Goal: Task Accomplishment & Management: Manage account settings

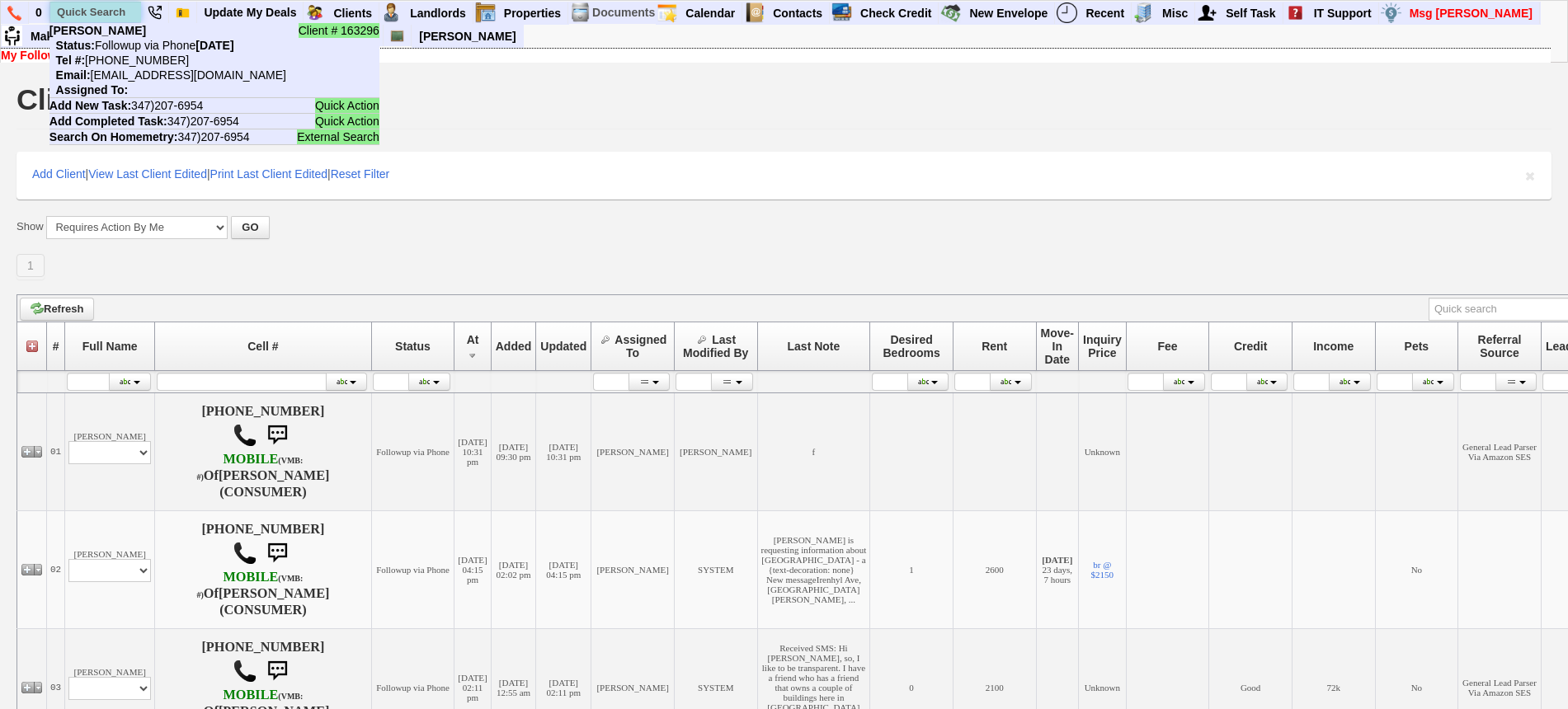
click at [79, 5] on input "text" at bounding box center [95, 12] width 91 height 21
paste input "914-844-3266"
click at [97, 14] on input "914-844-3266" at bounding box center [95, 12] width 91 height 21
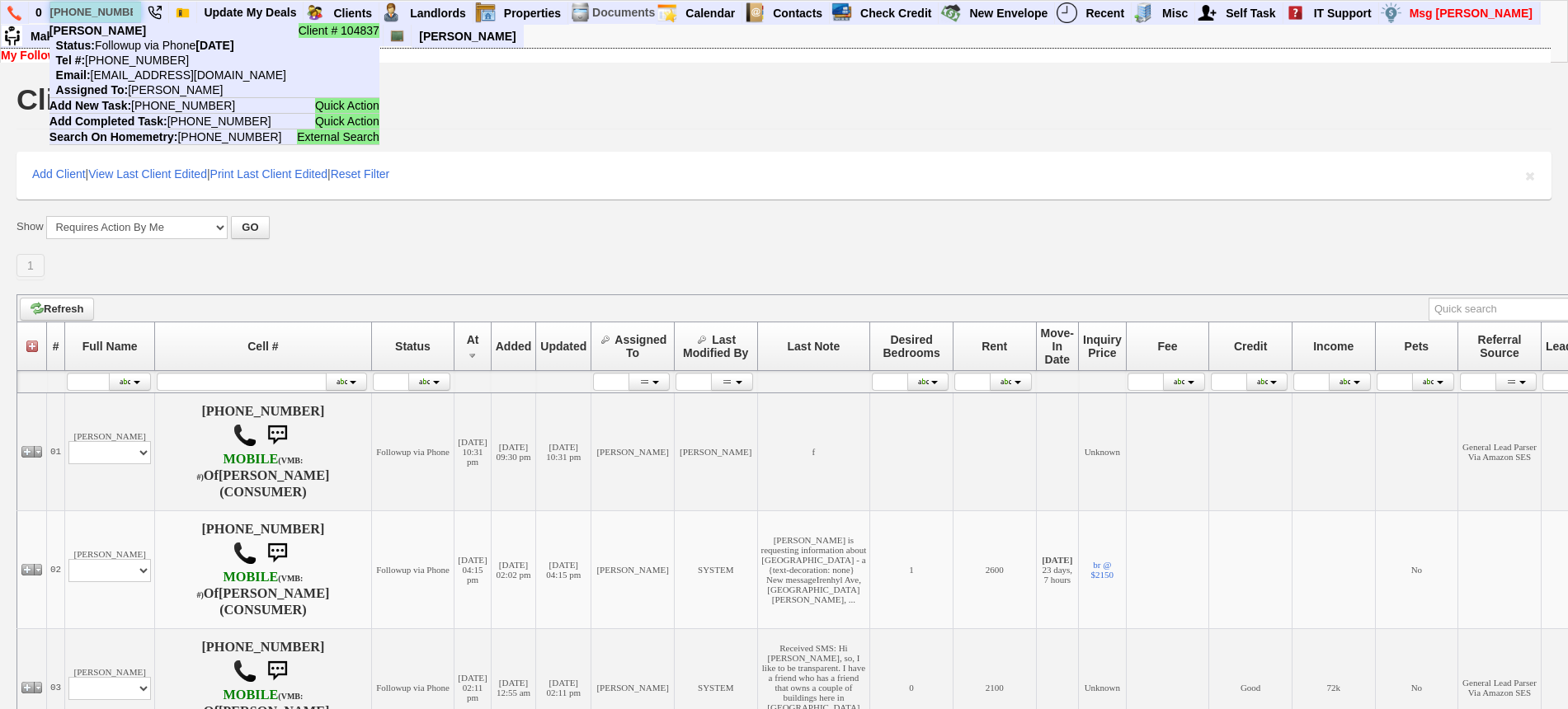
paste input "7-420-294"
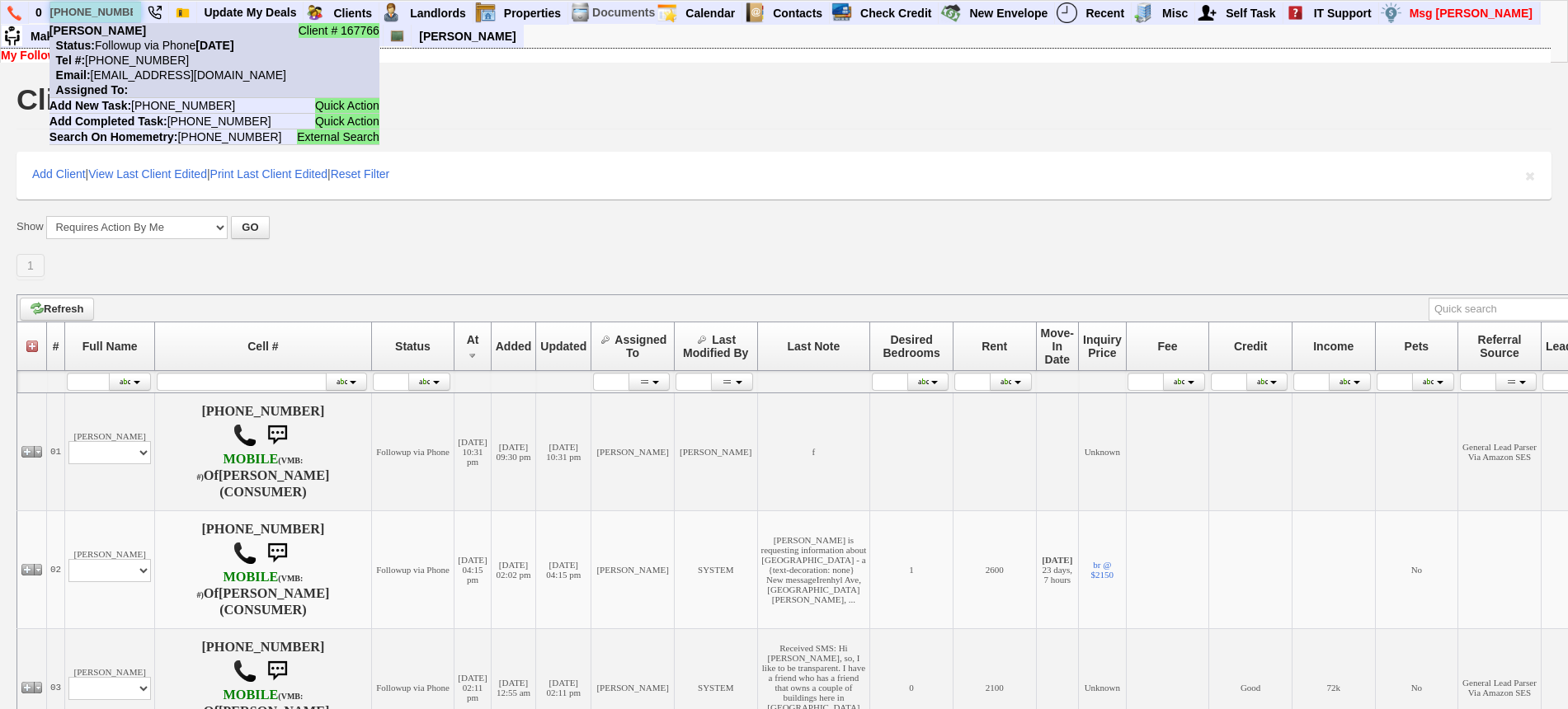
type input "917-420-2946"
click at [141, 51] on nobr "Status: Followup via Phone Sunday, September 7th, 2025" at bounding box center [142, 46] width 185 height 14
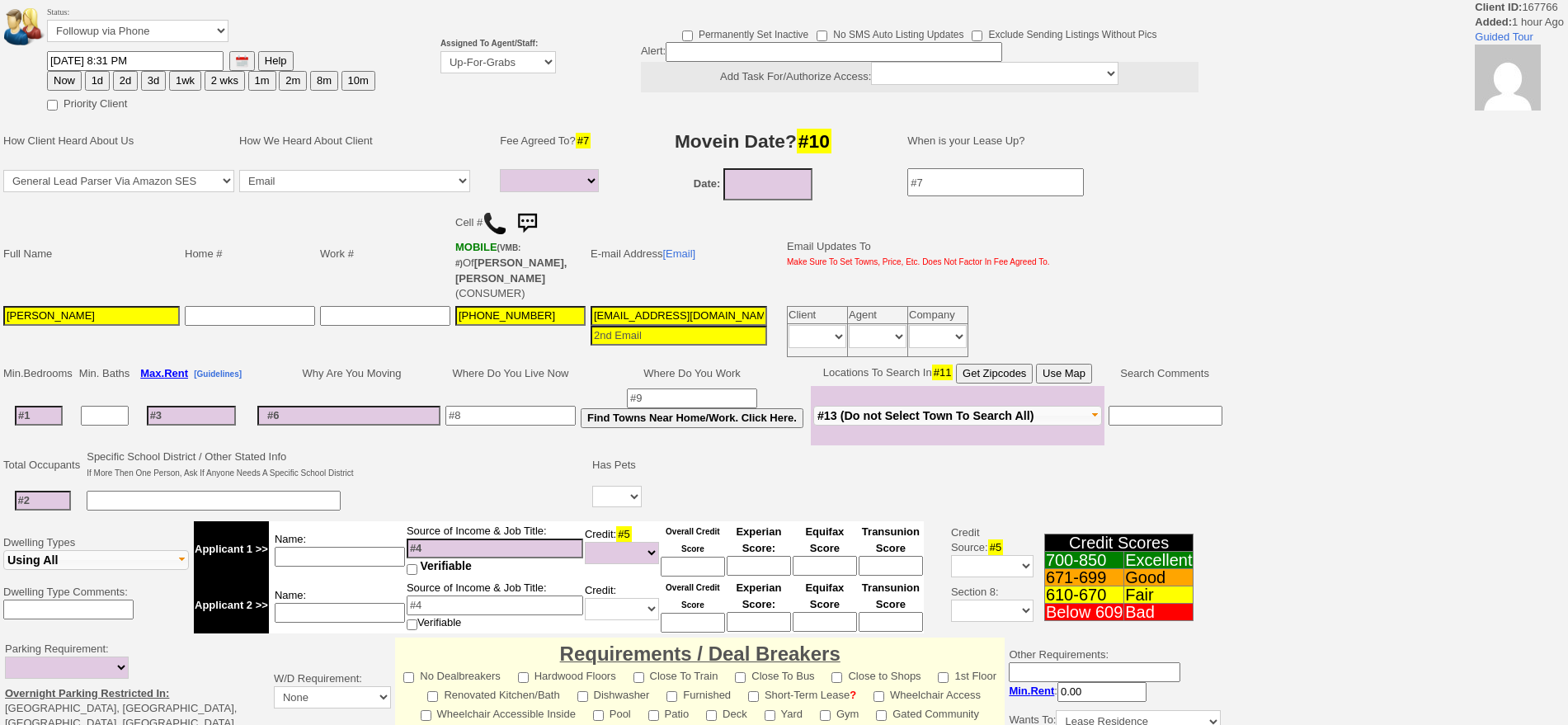
select select
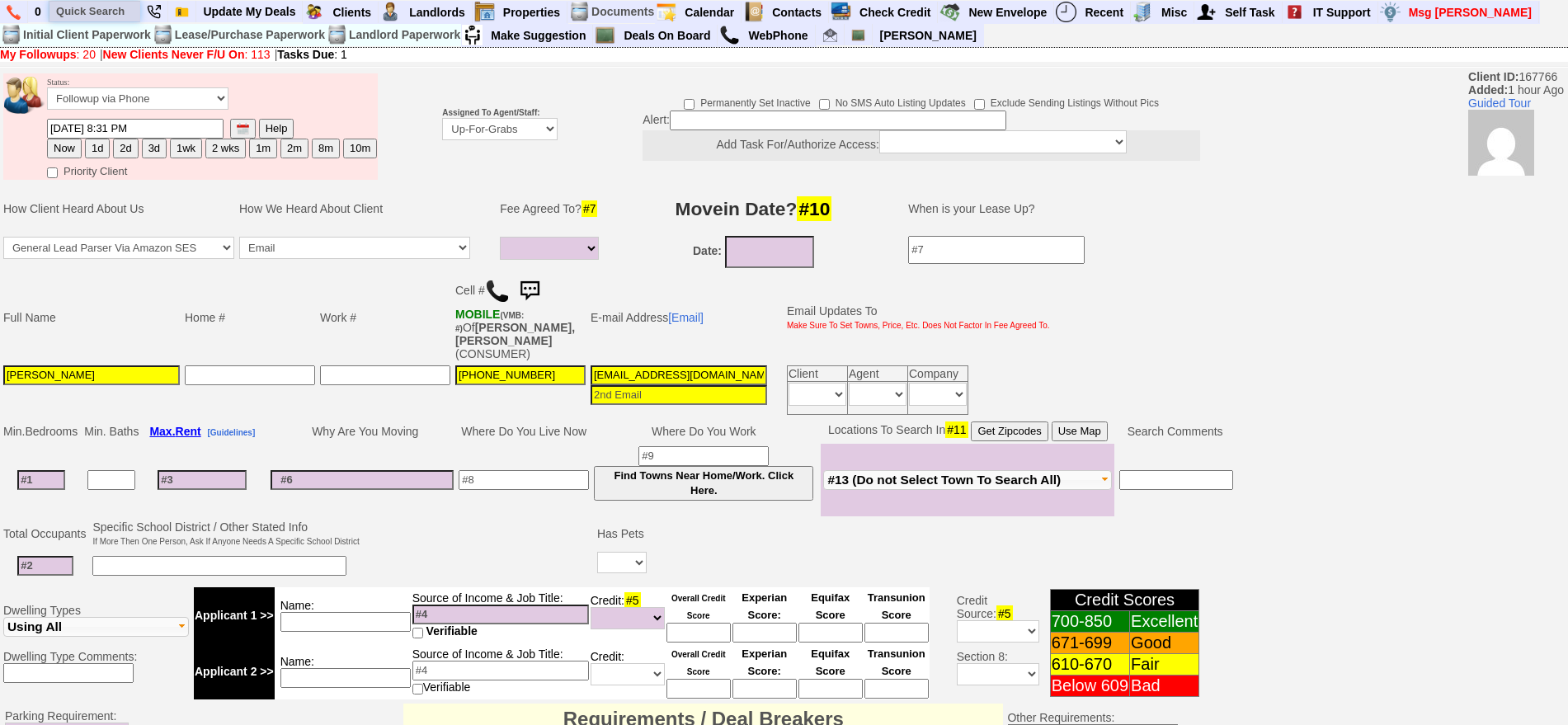
click at [85, 13] on input "text" at bounding box center [95, 11] width 91 height 21
paste input "914) 294-9199"
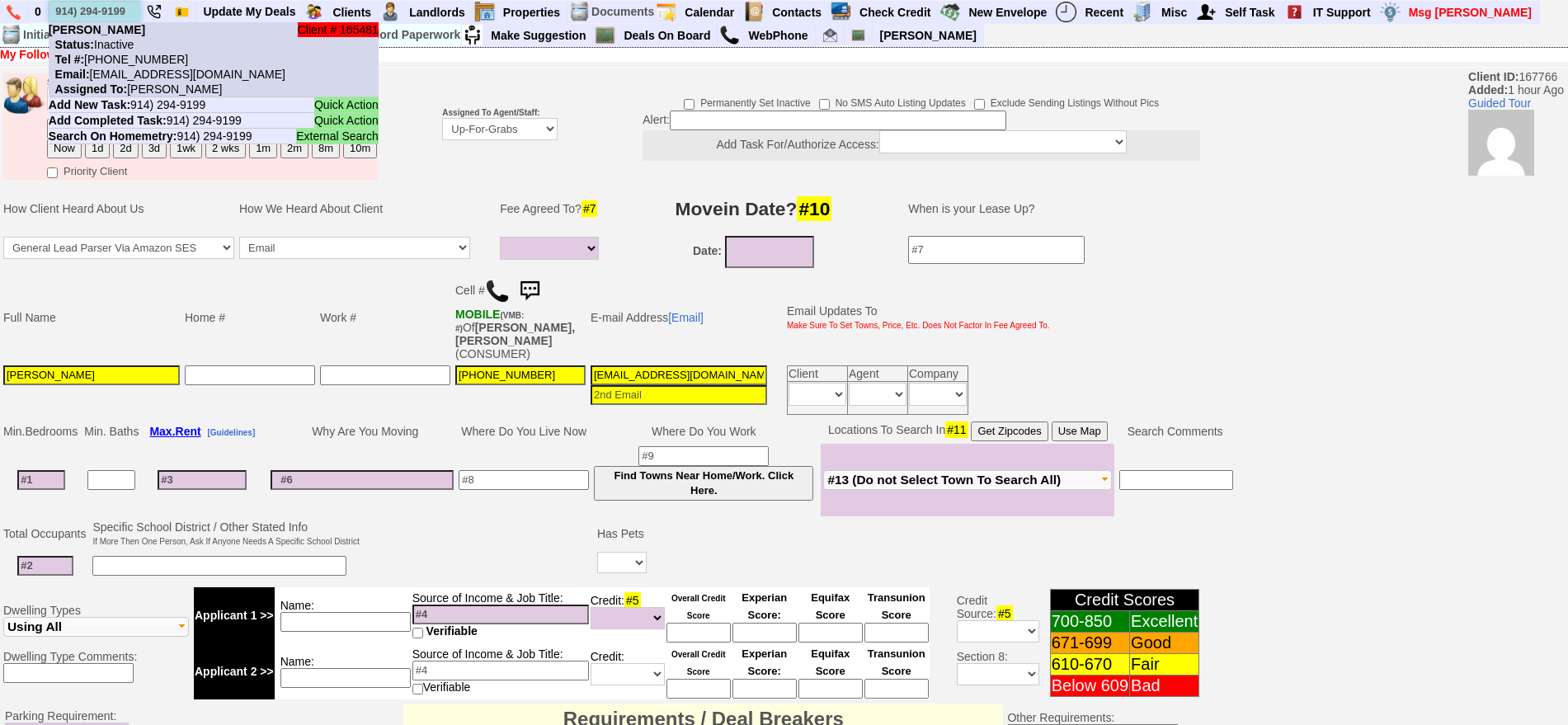
type input "914) 294-9199"
click at [132, 36] on li "Client # 165481 Yvette Jackson Status: Inactive Tel #: 914-294-9199 Email: 25s2…" at bounding box center [214, 60] width 330 height 75
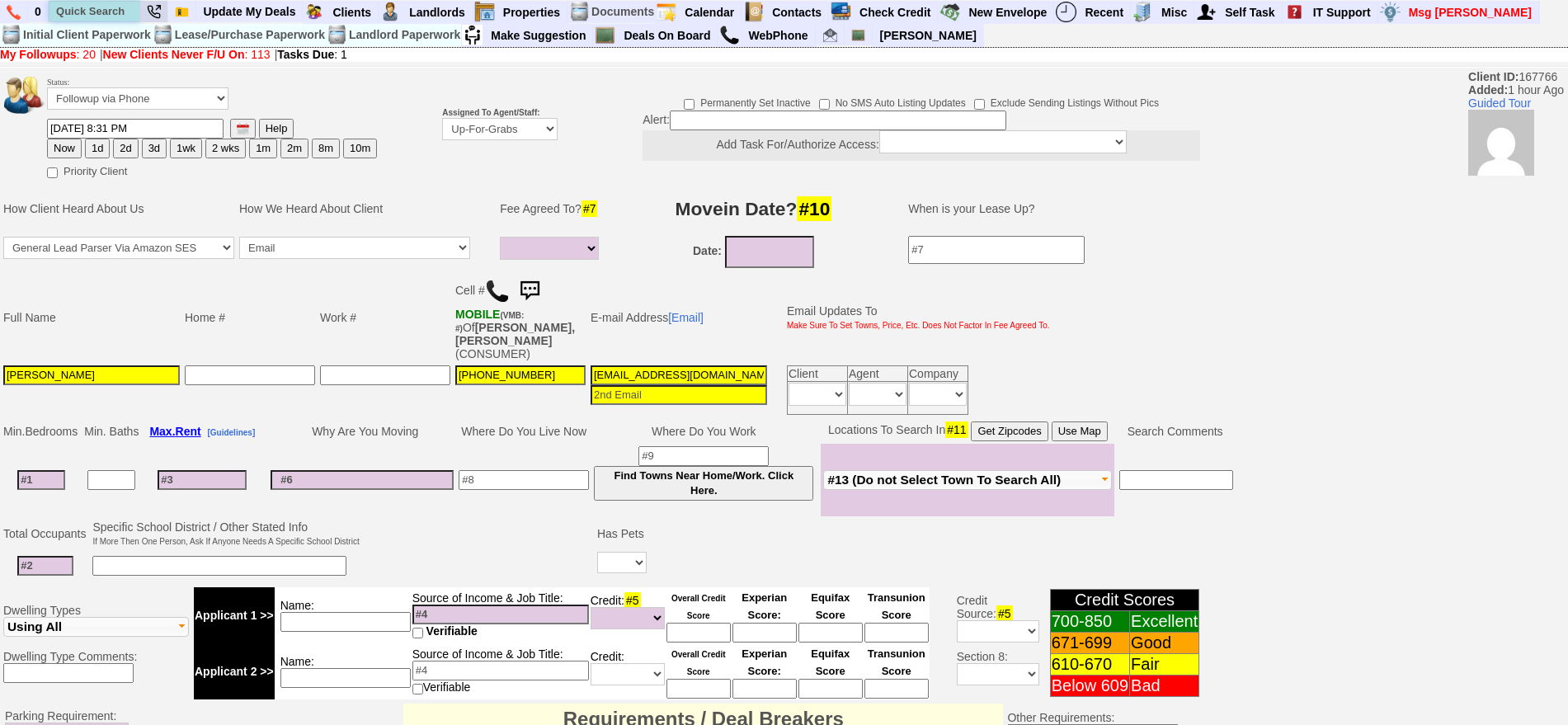
click at [130, 3] on input "text" at bounding box center [95, 11] width 91 height 21
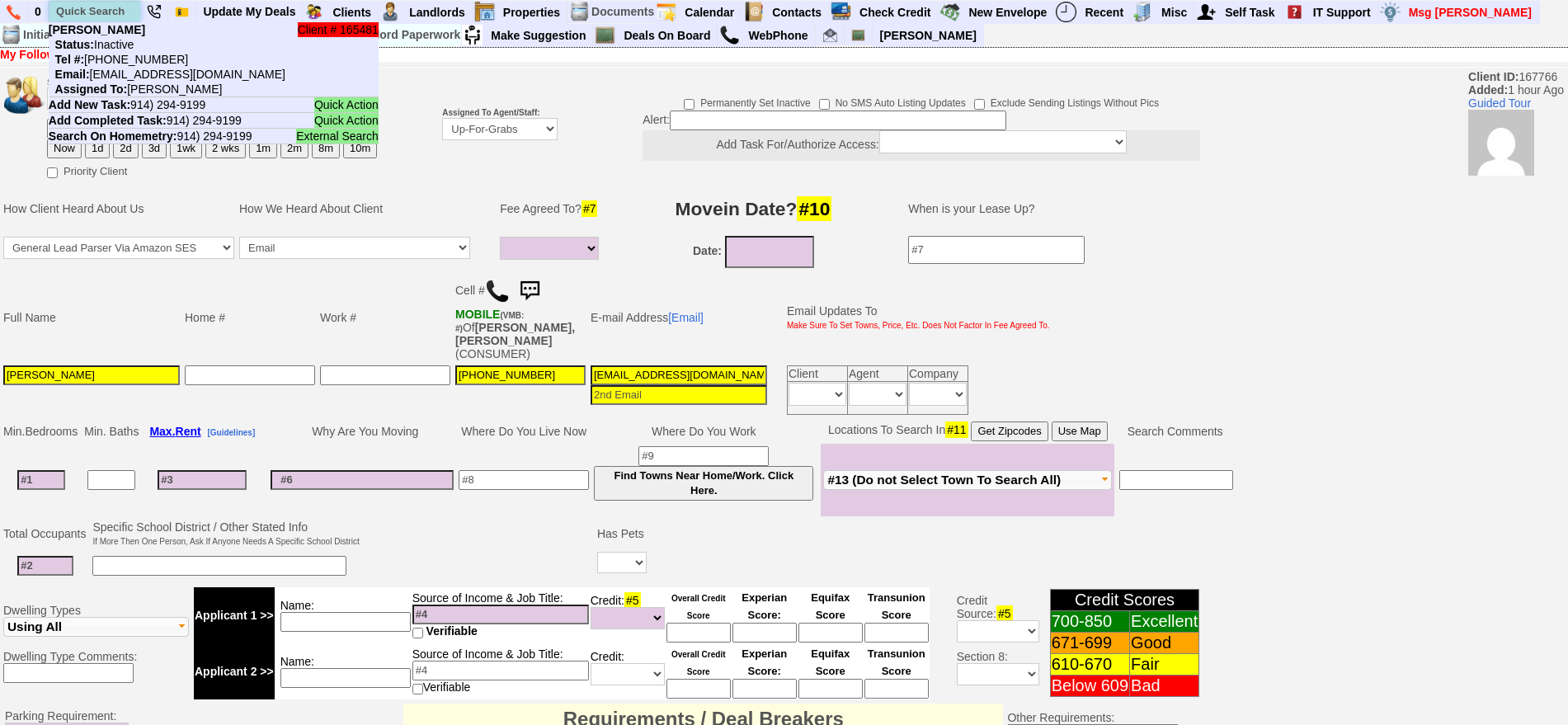
paste input "9172598511"
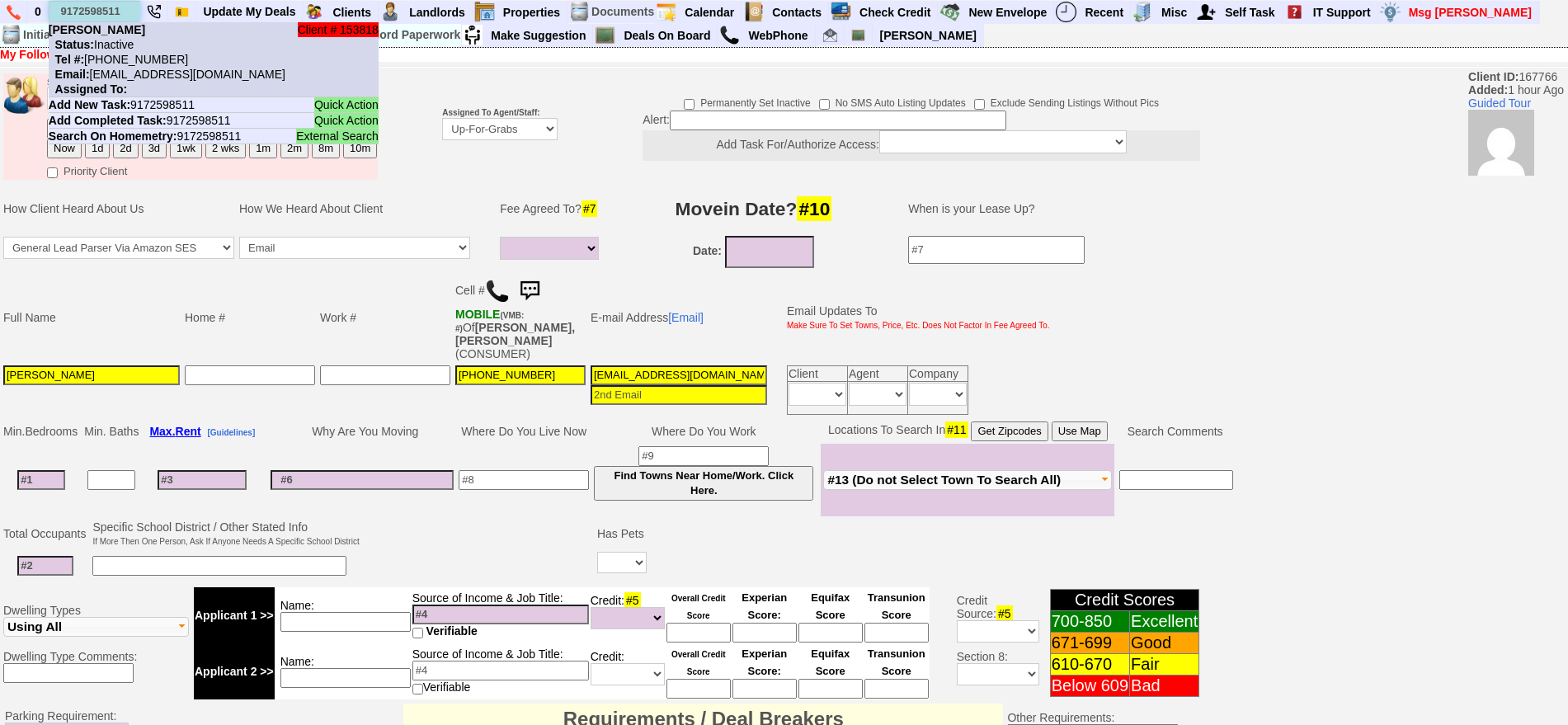
type input "9172598511"
click at [135, 33] on b "Sashadelle Cotto" at bounding box center [97, 30] width 97 height 14
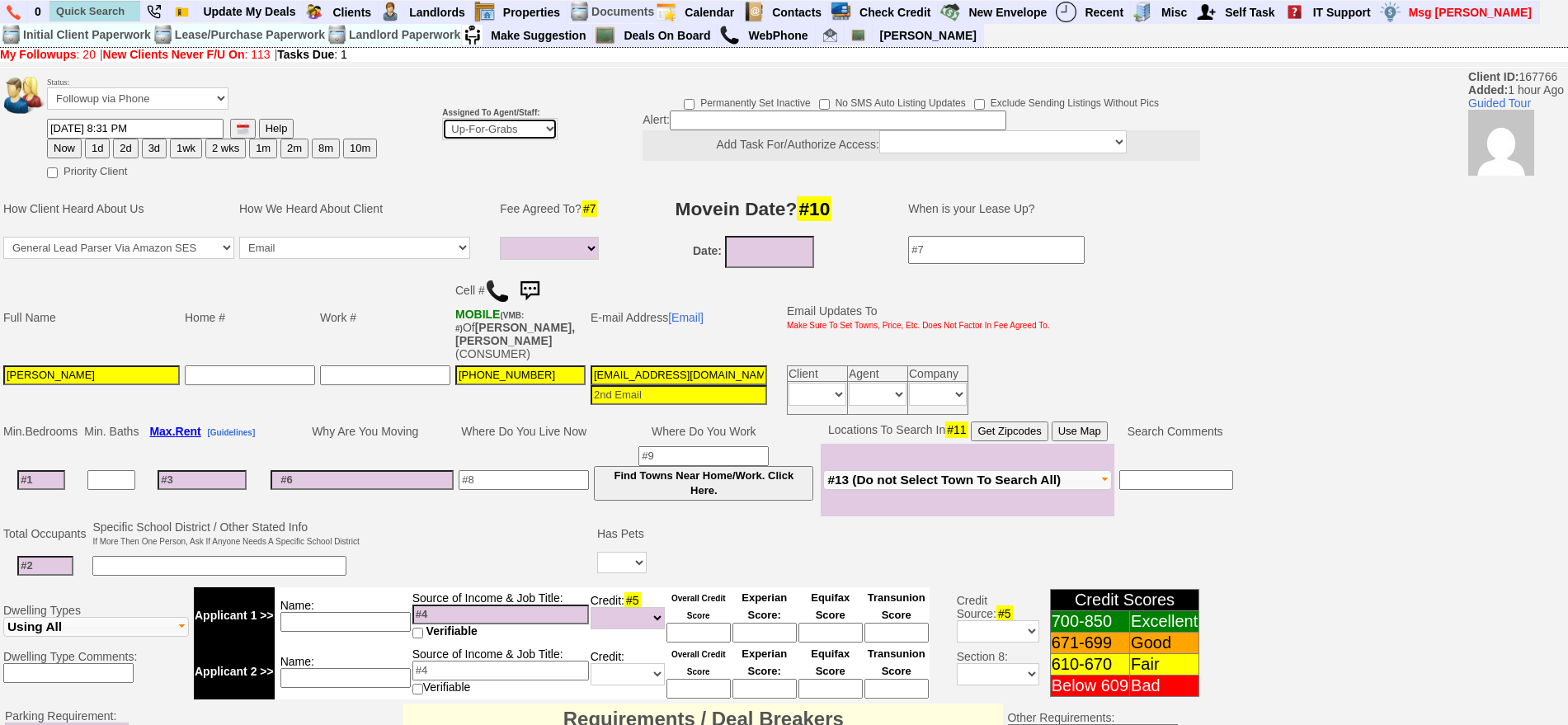
click at [499, 122] on select "Up-For-Grabs ***** STAFF ***** Bob Bruno 914-419-3579 Cristy Liberto 914-486-10…" at bounding box center [499, 129] width 115 height 22
select select "148"
click at [442, 118] on select "Up-For-Grabs ***** STAFF ***** Bob Bruno 914-419-3579 Cristy Liberto 914-486-10…" at bounding box center [499, 129] width 115 height 22
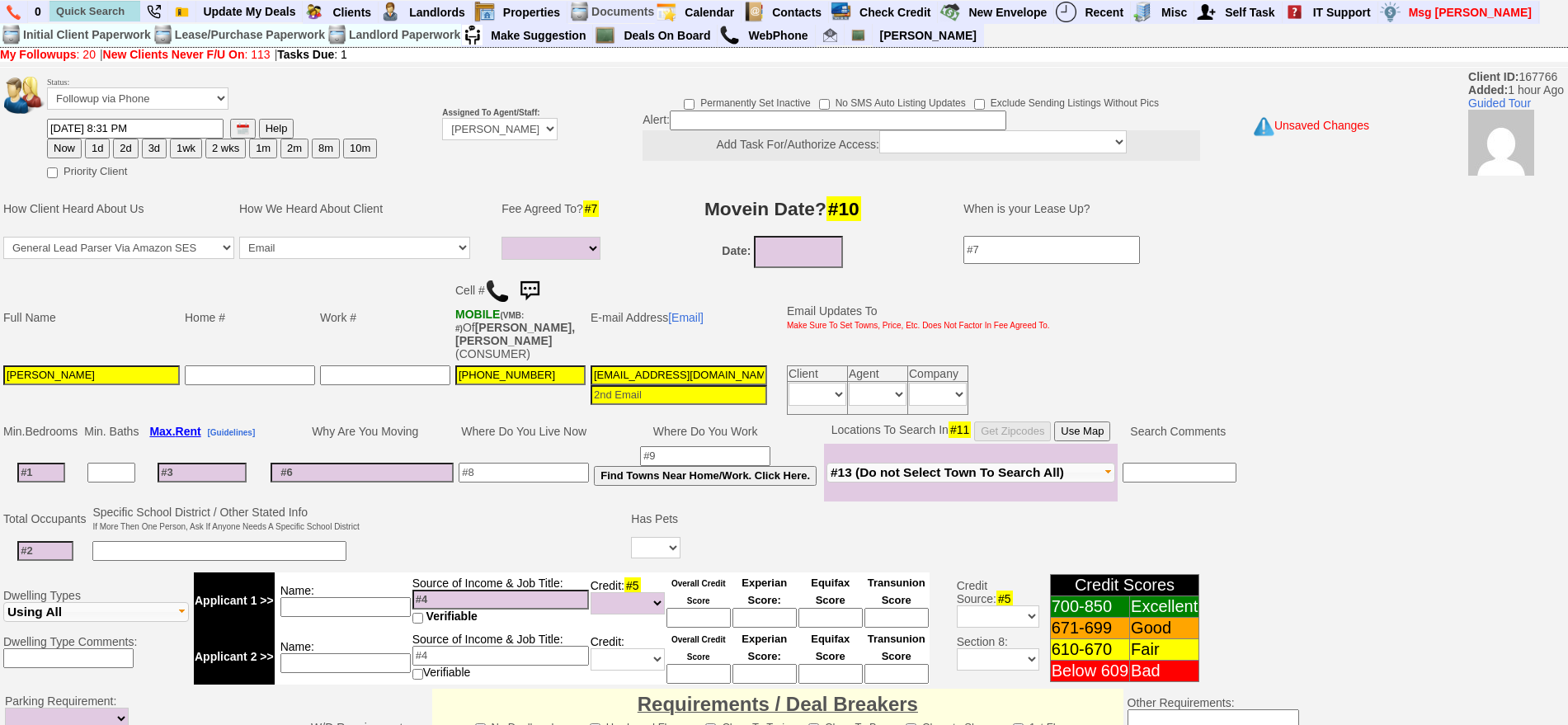
click at [104, 149] on button "1d" at bounding box center [97, 149] width 24 height 20
type input "09/08/2025 09:38 PM"
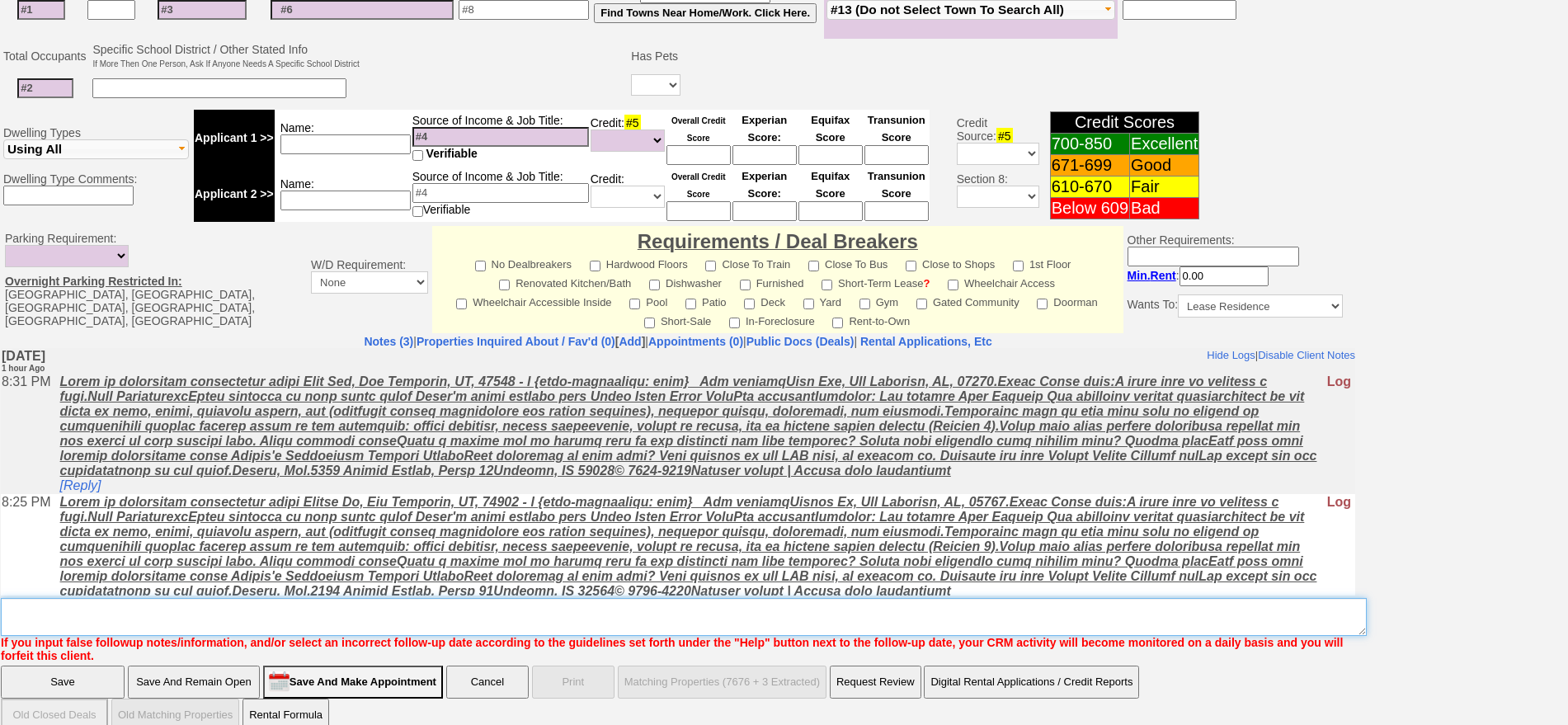
click at [925, 598] on textarea "Insert New Note Here" at bounding box center [684, 617] width 1366 height 38
type textarea "f"
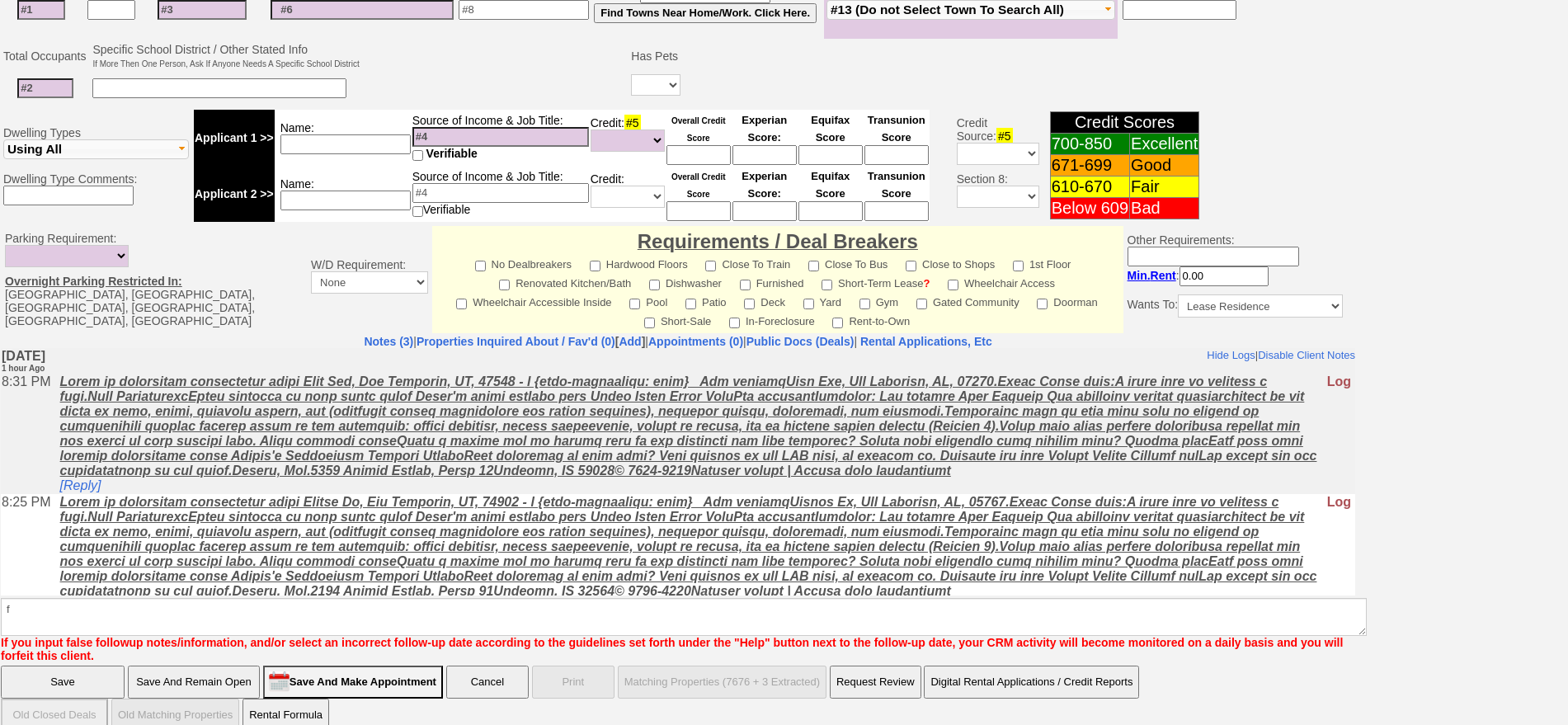
click input "Save" at bounding box center [63, 682] width 124 height 33
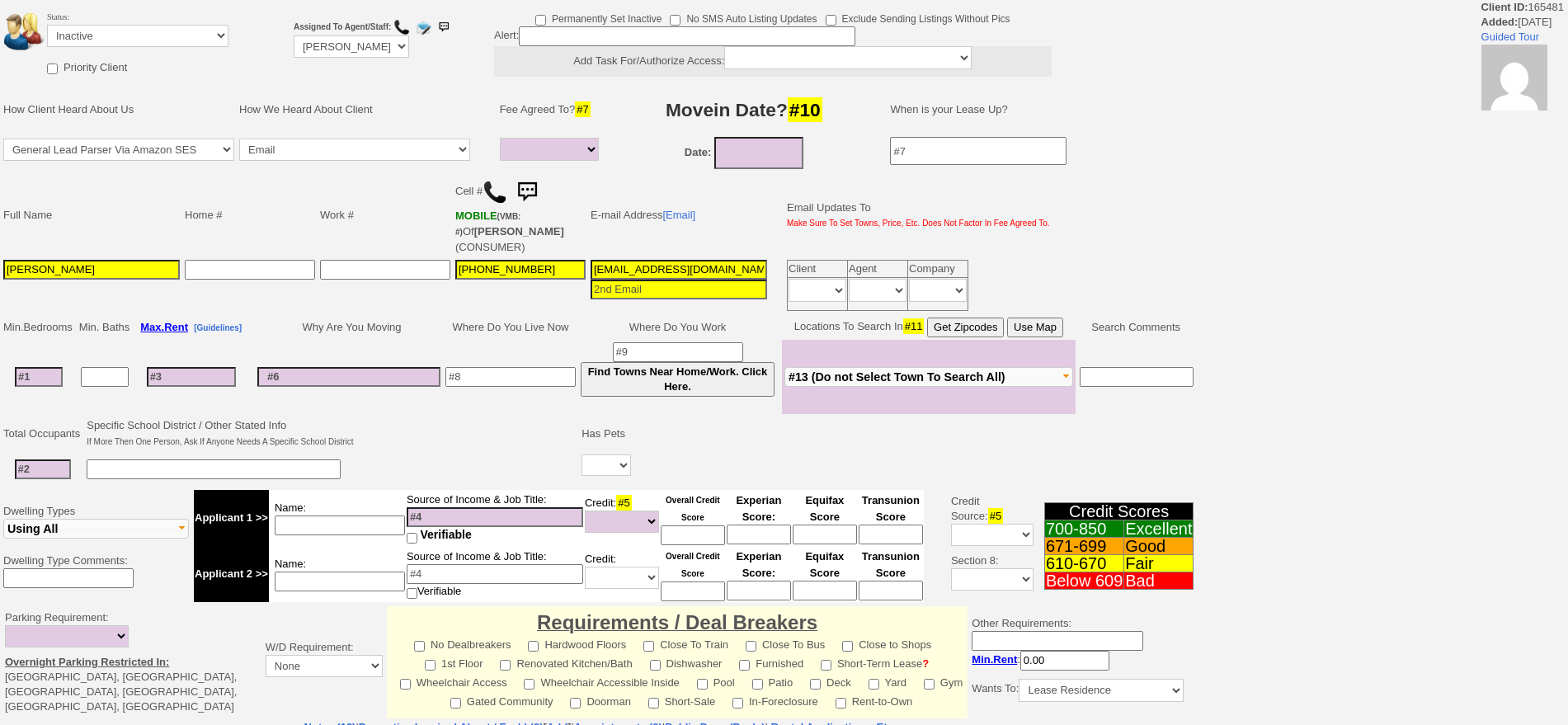
select select
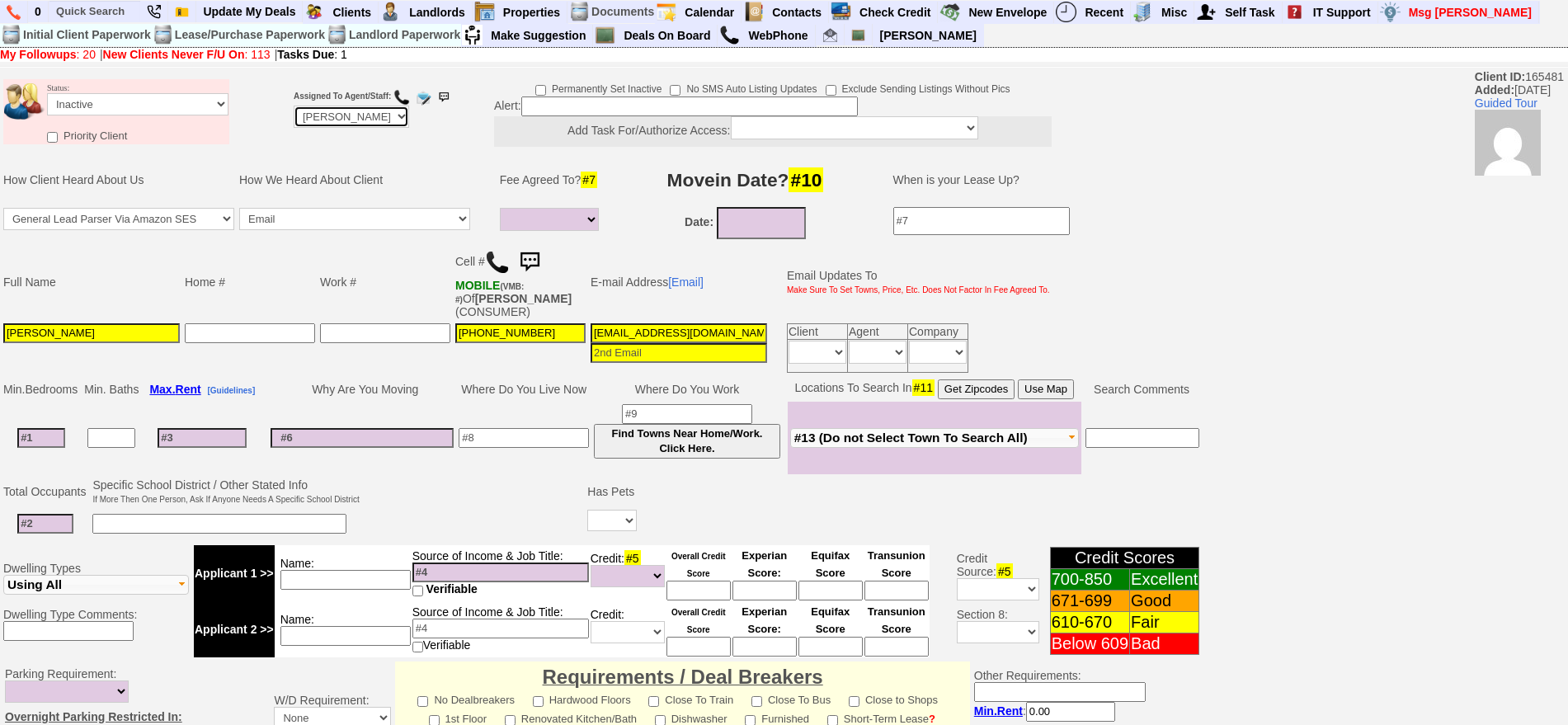
click at [362, 112] on select "Up-For-Grabs ***** STAFF ***** Bob Bruno 914-419-3579 Cristy Liberto 914-486-10…" at bounding box center [352, 116] width 115 height 22
click at [148, 103] on select "Followup via Phone Followup via Email Followup When Section 8 Property Found De…" at bounding box center [138, 104] width 182 height 22
select select "Followup via Phone"
click at [47, 93] on select "Followup via Phone Followup via Email Followup When Section 8 Property Found De…" at bounding box center [138, 104] width 182 height 22
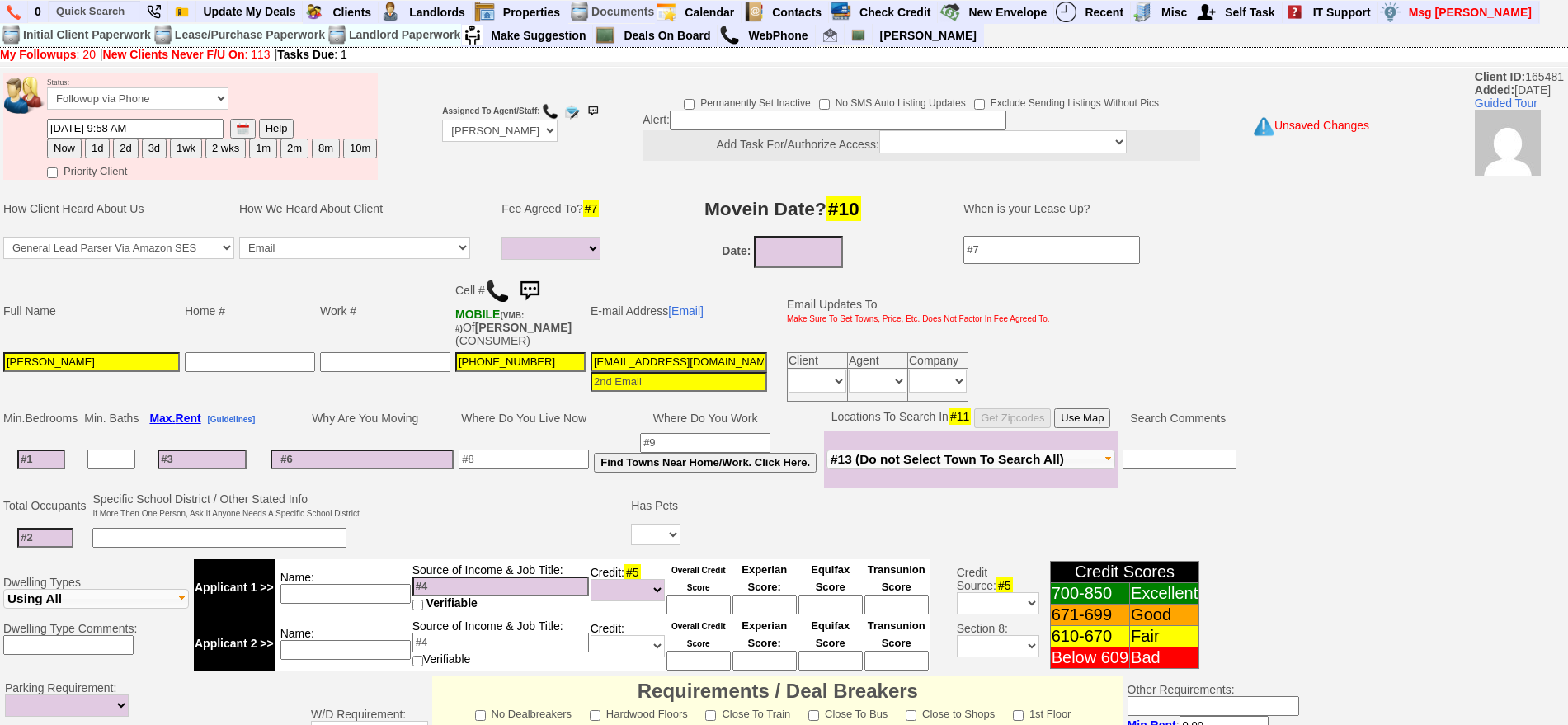
click at [126, 146] on button "2d" at bounding box center [125, 149] width 24 height 20
type input "09/09/2025 09:52 PM"
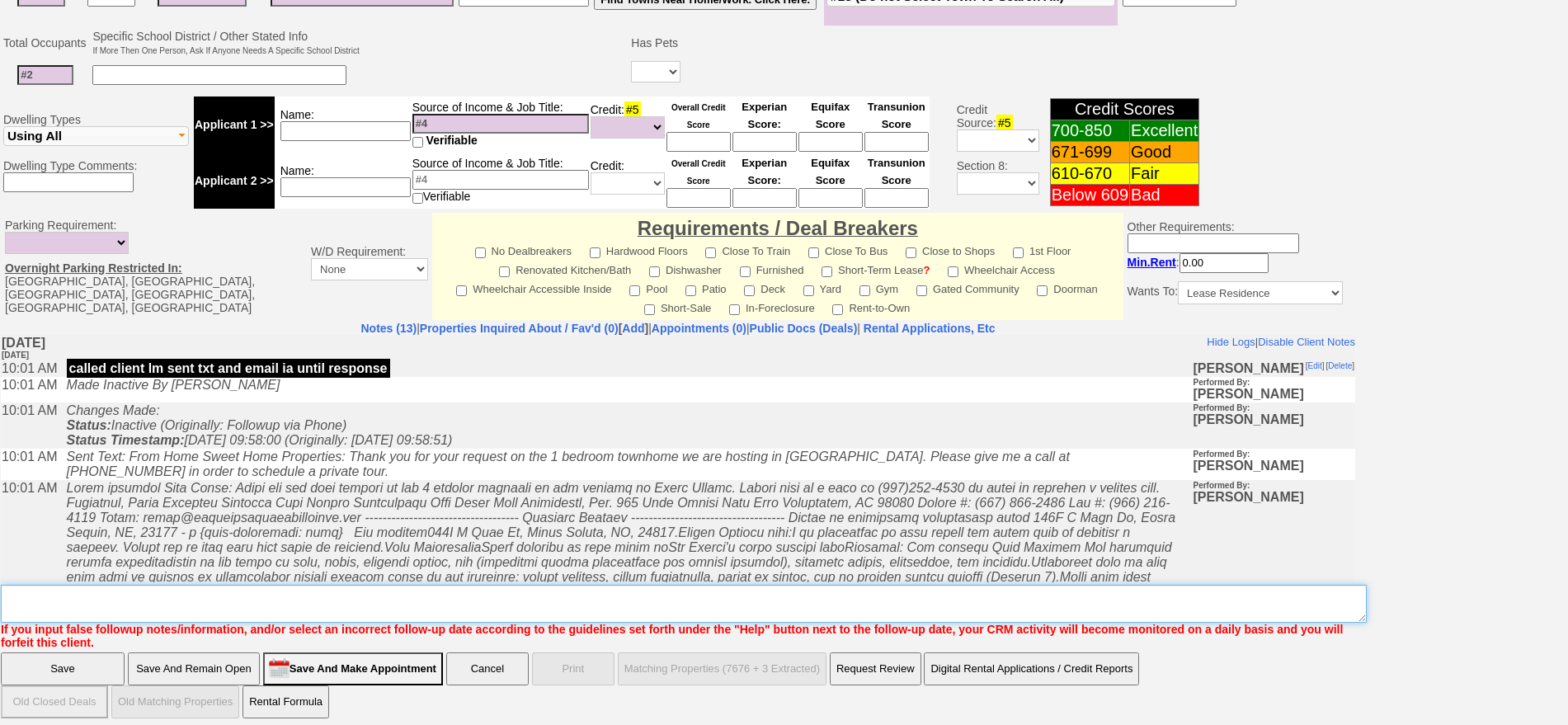
click at [804, 584] on textarea "Insert New Note Here" at bounding box center [684, 603] width 1366 height 38
type textarea "f 331 w post rd ld"
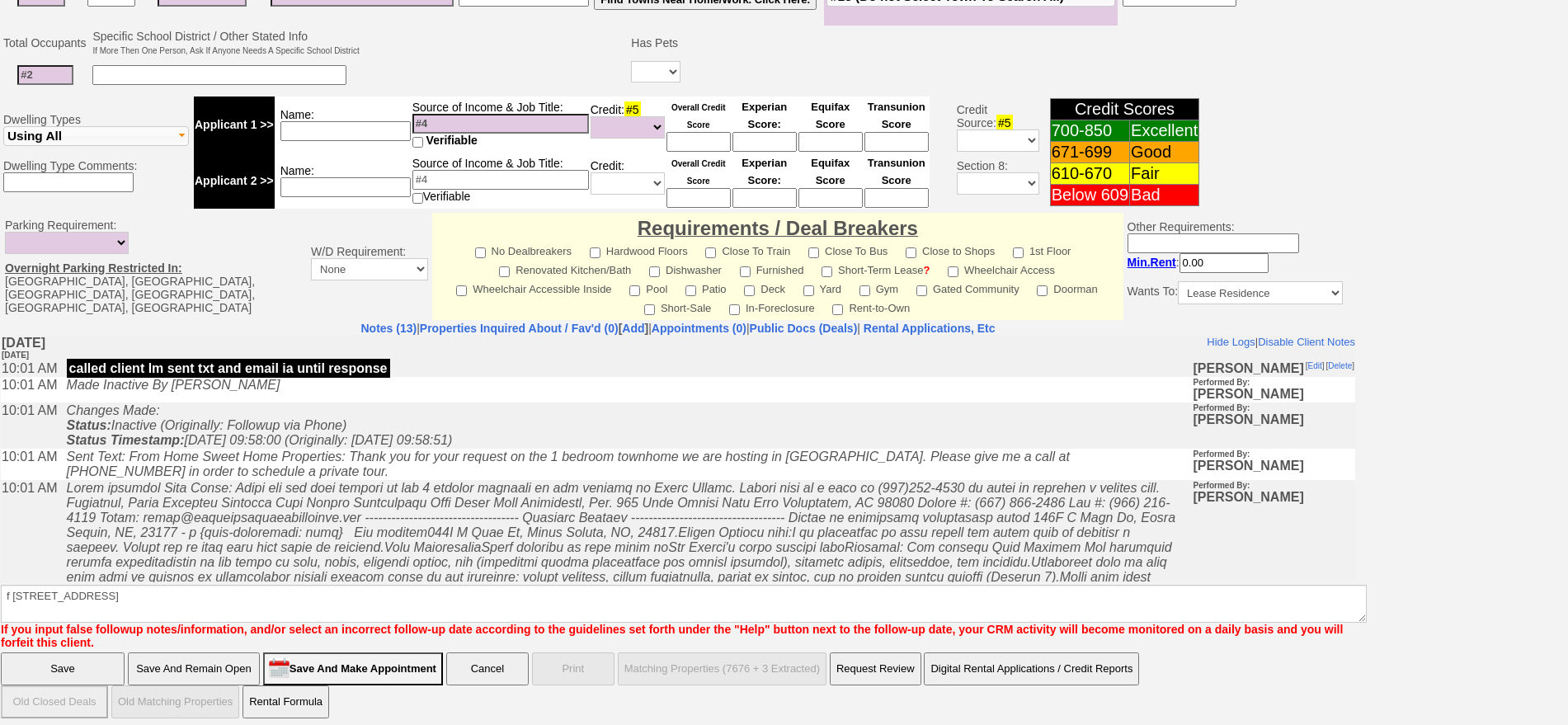
click input "Save" at bounding box center [63, 669] width 124 height 33
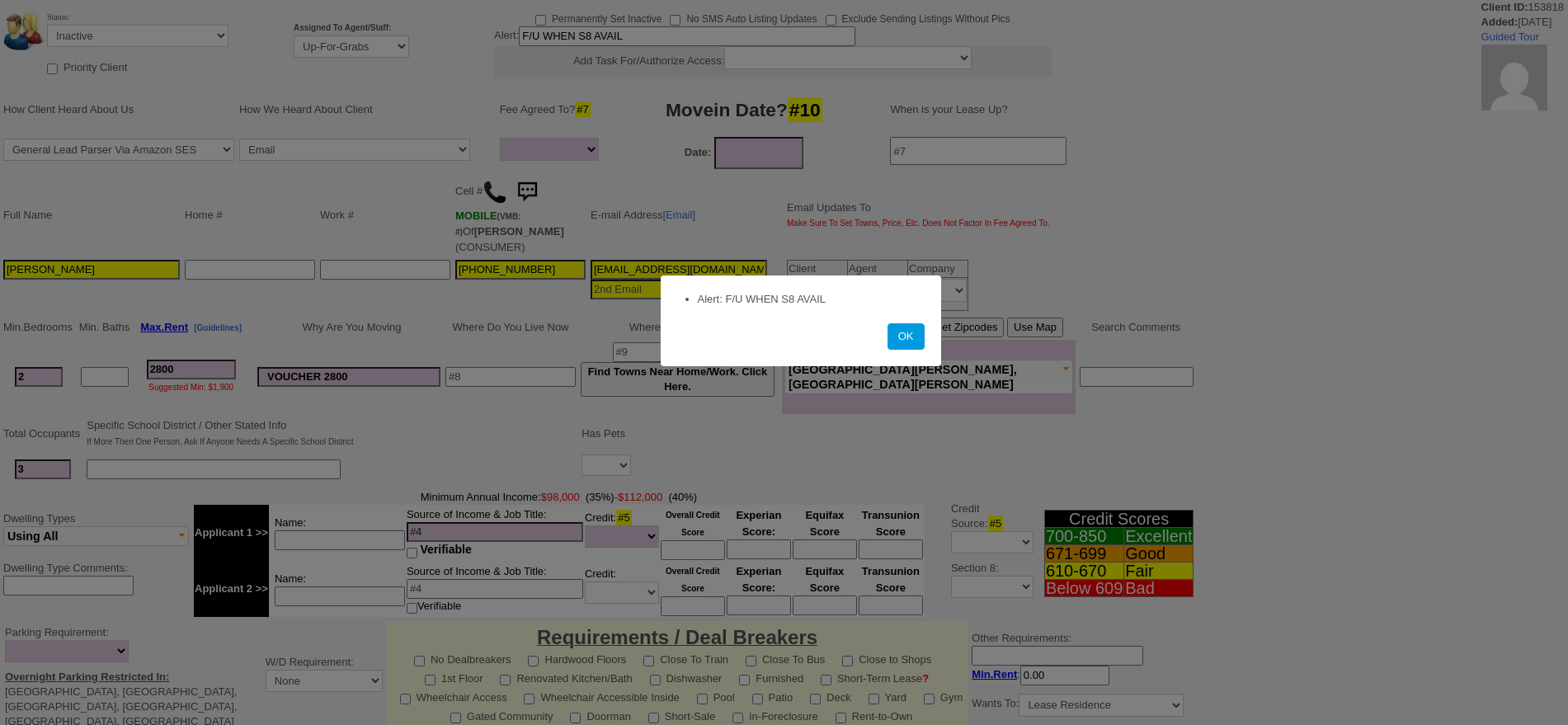
select select
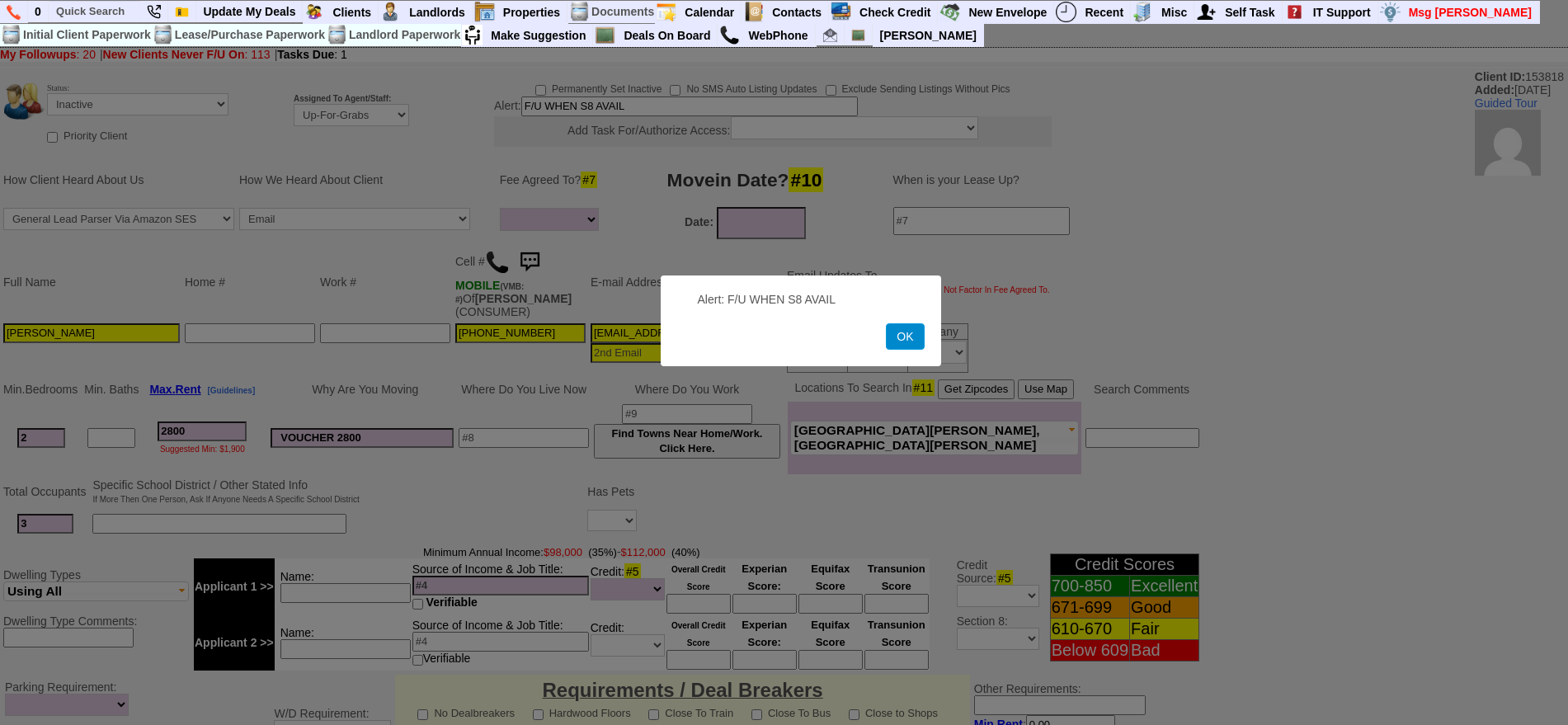
click at [898, 336] on button "OK" at bounding box center [905, 336] width 38 height 26
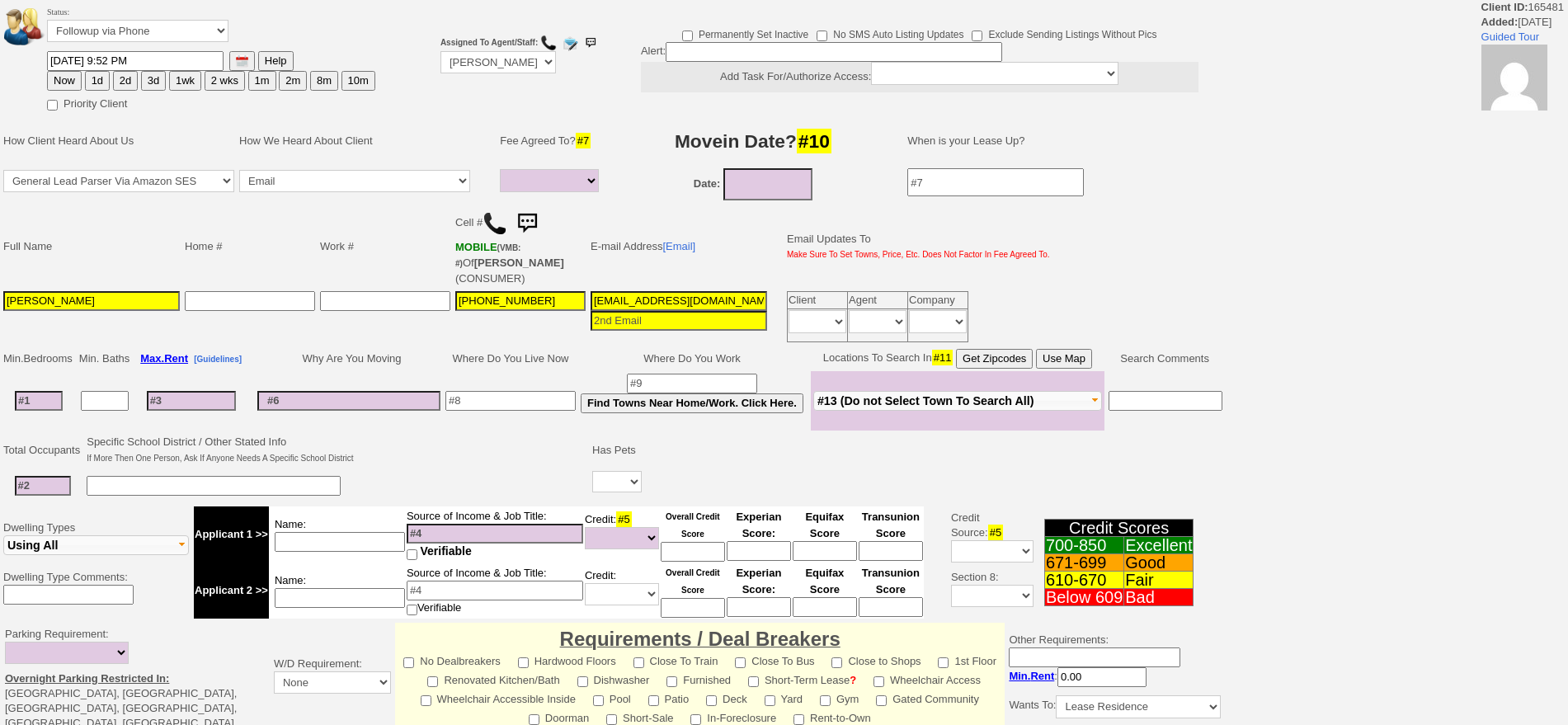
select select
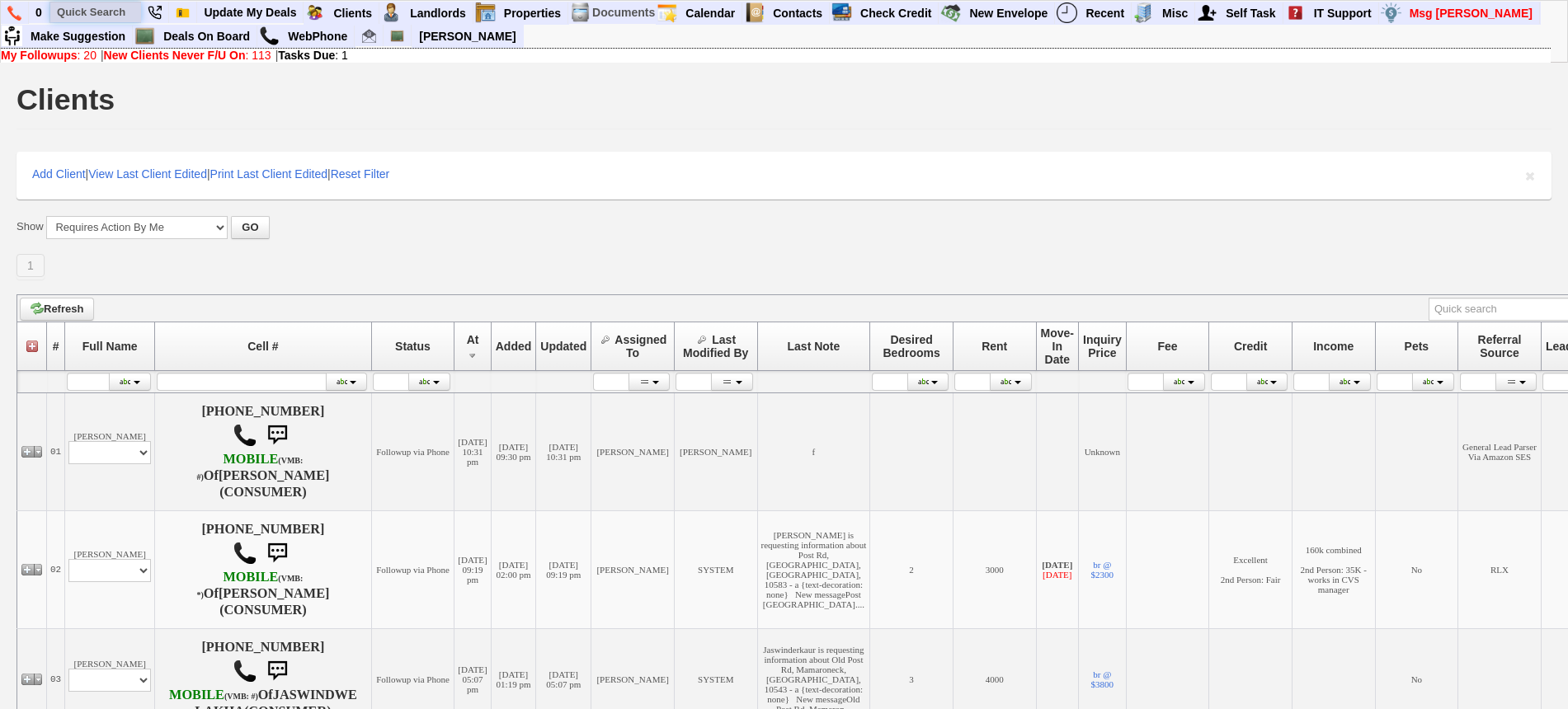
click at [65, 8] on input "text" at bounding box center [95, 12] width 91 height 21
paste input "917)945-2558"
type input "917)945-2558"
